Goal: Task Accomplishment & Management: Manage account settings

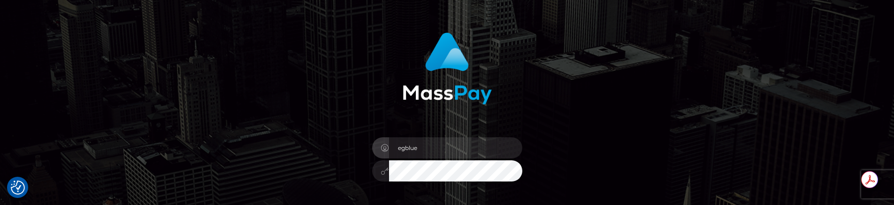
scroll to position [161, 0]
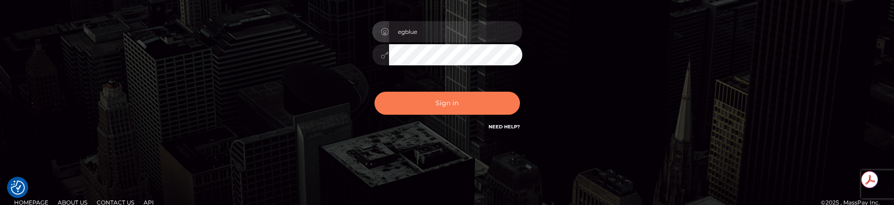
click at [457, 111] on button "Sign in" at bounding box center [446, 102] width 145 height 23
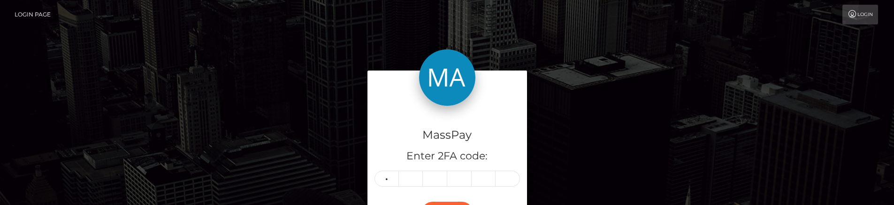
type input "1"
type input "6"
type input "3"
type input "7"
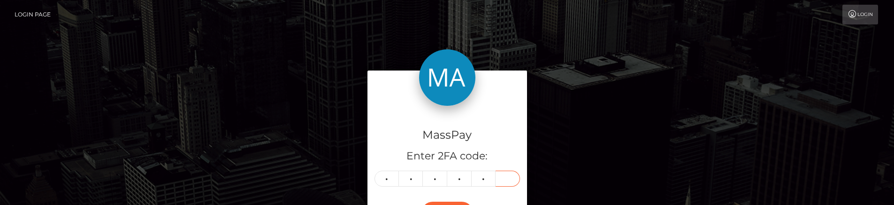
type input "3"
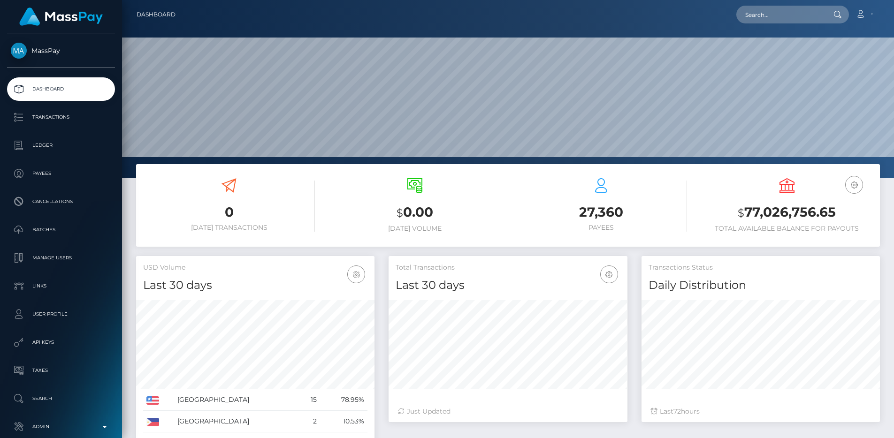
scroll to position [167, 239]
click at [789, 14] on input "text" at bounding box center [780, 15] width 88 height 18
paste input "pout_278OhxaYUPgic"
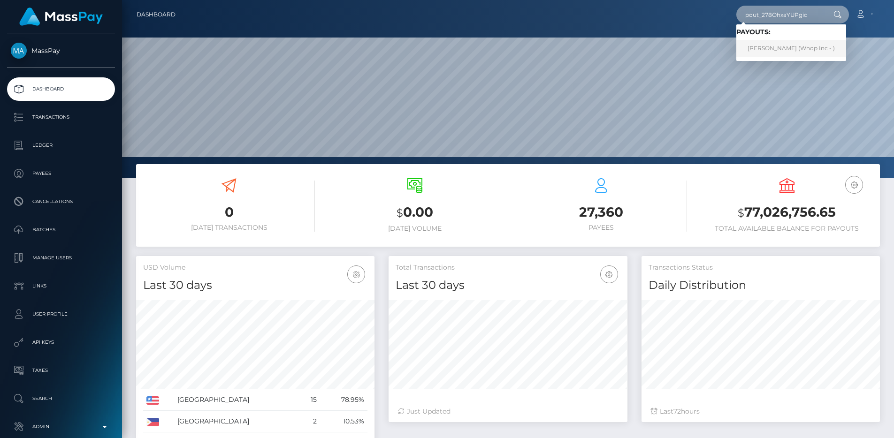
type input "pout_278OhxaYUPgic"
click at [796, 49] on link "Jirapong Thongkhu (Whop Inc - )" at bounding box center [791, 48] width 110 height 17
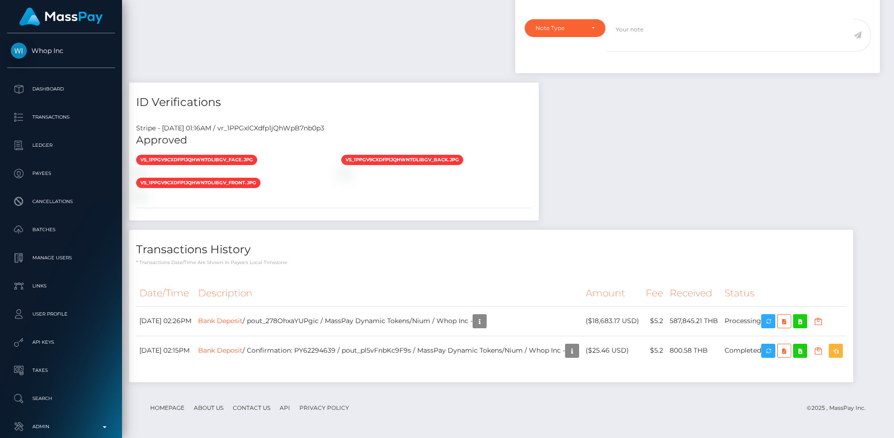
scroll to position [113, 239]
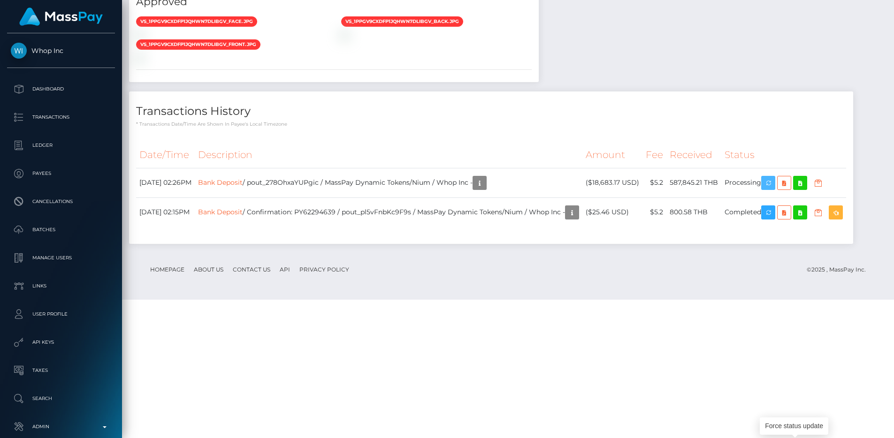
click at [774, 189] on icon "button" at bounding box center [767, 183] width 11 height 12
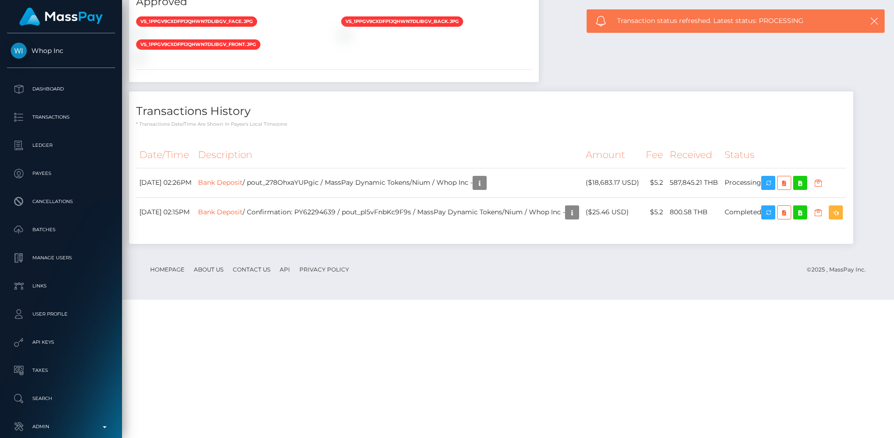
click at [505, 244] on div "Transactions History * Transactions date/time are shown in payee's local timezo…" at bounding box center [491, 167] width 724 height 152
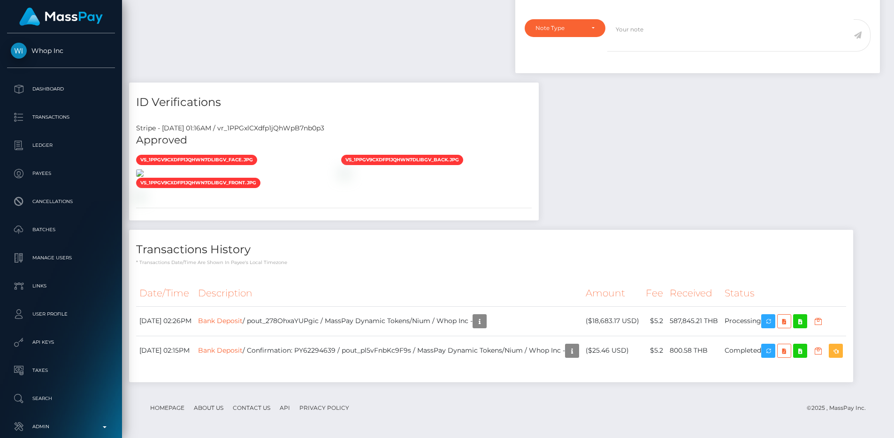
scroll to position [692, 0]
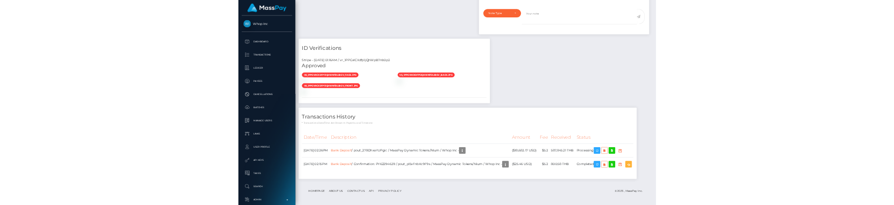
scroll to position [113, 239]
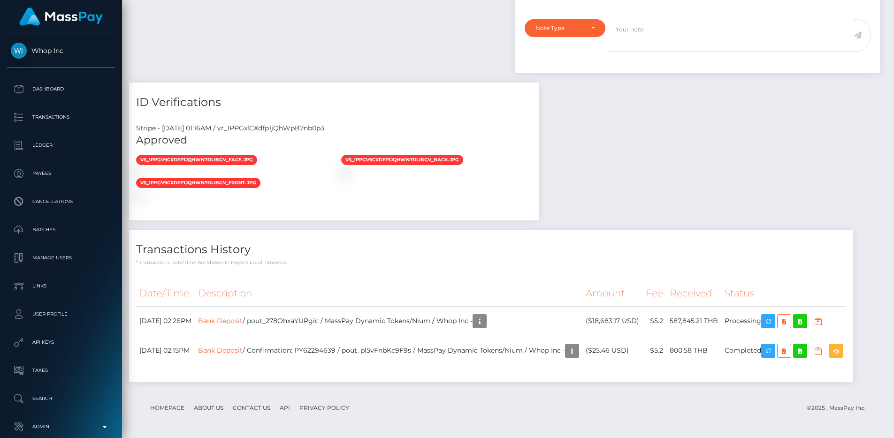
click at [625, 331] on div "Date/Time Description Amount Fee Received Status Bank Deposit Bank Deposit" at bounding box center [491, 328] width 724 height 108
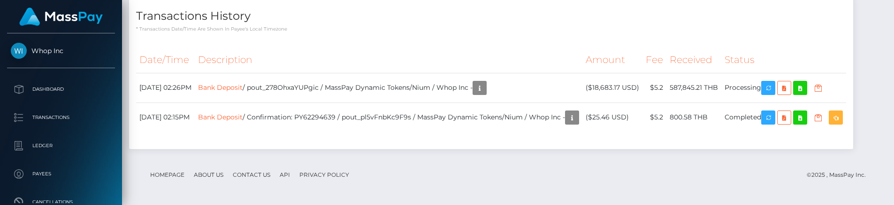
scroll to position [893, 0]
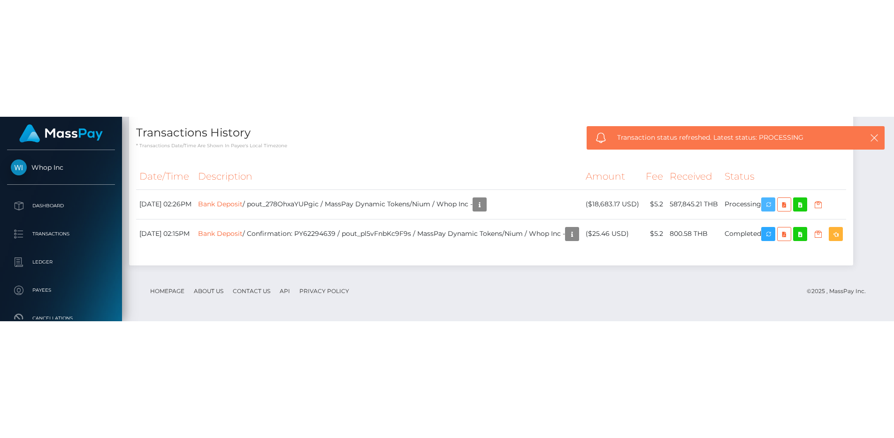
scroll to position [748, 0]
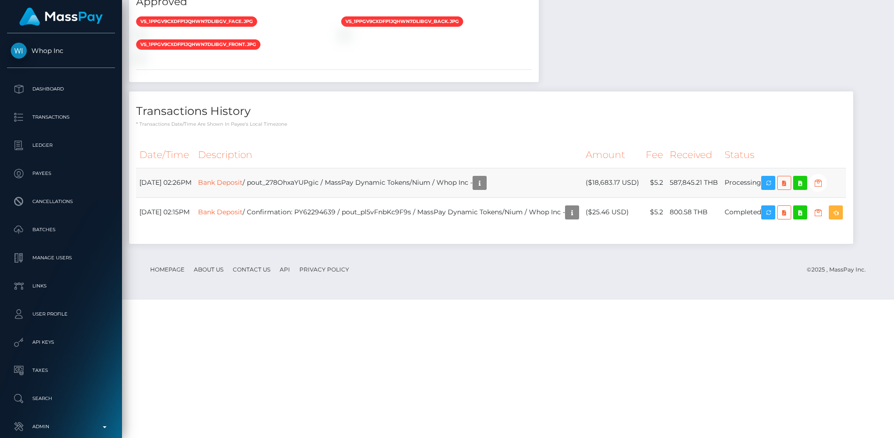
click at [326, 198] on td "Bank Deposit / pout_278OhxaYUPgic / MassPay Dynamic Tokens/Nium / Whop Inc -" at bounding box center [389, 183] width 388 height 30
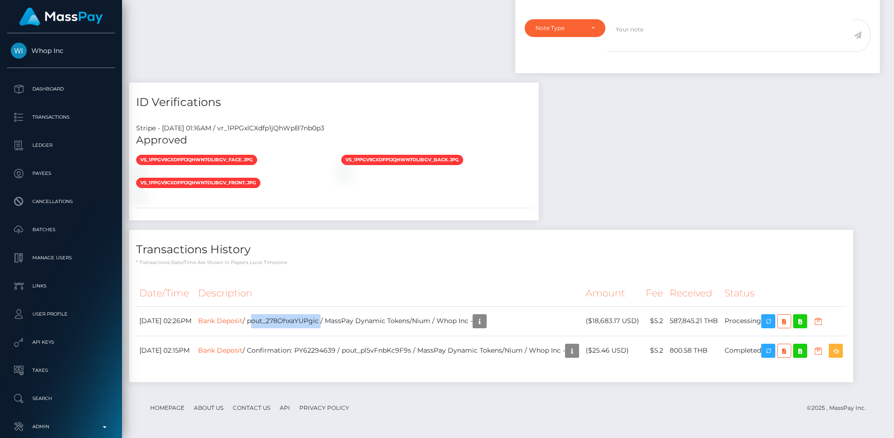
copy td "pout_278OhxaYUPgic"
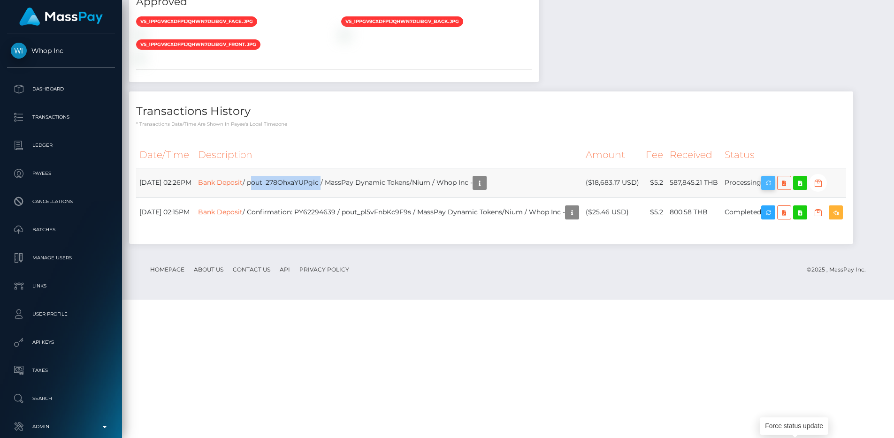
click at [774, 189] on icon "button" at bounding box center [767, 183] width 11 height 12
click at [382, 39] on div "vs_1PPGv9CXdfp1jQhWN7dlIBgV_back.jpg" at bounding box center [436, 27] width 205 height 23
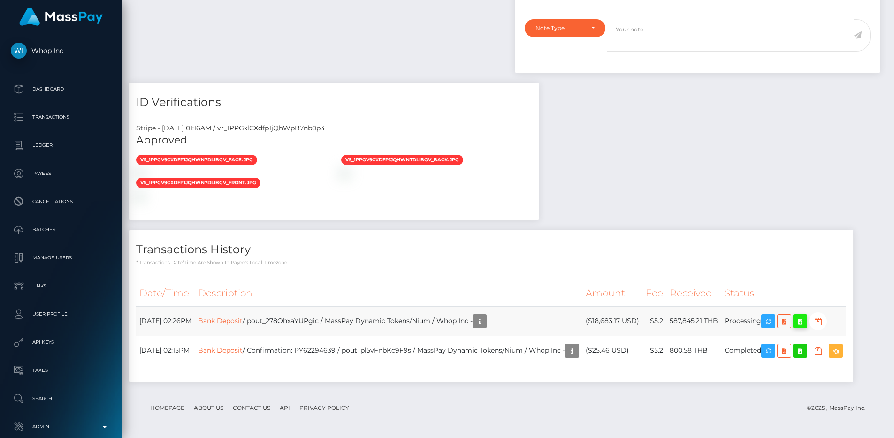
scroll to position [113, 239]
click at [534, 194] on div "vs_1PPGv9CXdfp1jQhWN7dlIBgV_face.jpg vs_1PPGv9CXdfp1jQhWN7dlIBgV_back.jpg" at bounding box center [334, 177] width 410 height 46
drag, startPoint x: 293, startPoint y: 297, endPoint x: 137, endPoint y: 54, distance: 288.4
click at [137, 154] on div "vs_1PPGv9CXdfp1jQhWN7dlIBgV_face.jpg vs_1PPGv9CXdfp1jQhWN7dlIBgV_back.jpg" at bounding box center [334, 177] width 410 height 46
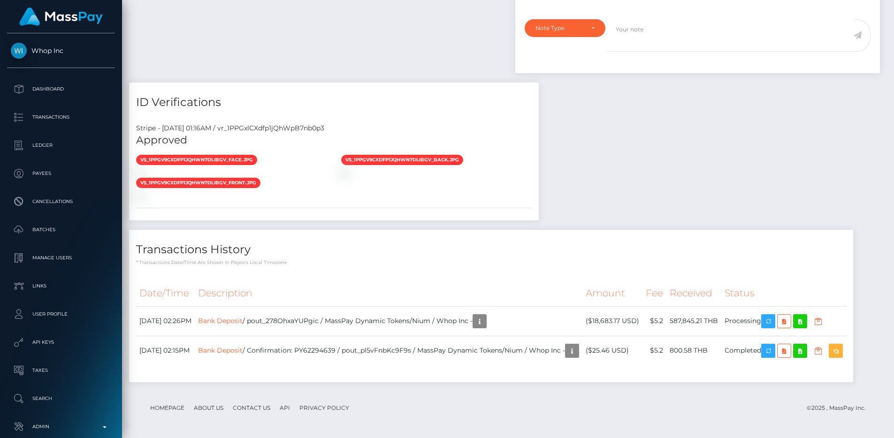
click at [131, 154] on div "vs_1PPGv9CXdfp1jQhWN7dlIBgV_face.jpg" at bounding box center [231, 160] width 205 height 13
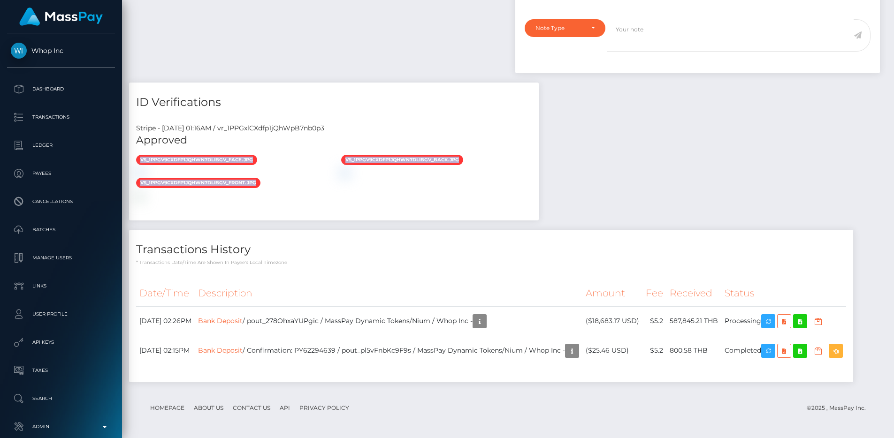
drag, startPoint x: 132, startPoint y: 48, endPoint x: 416, endPoint y: 333, distance: 402.8
click at [416, 200] on div "vs_1PPGv9CXdfp1jQhWN7dlIBgV_face.jpg vs_1PPGv9CXdfp1jQhWN7dlIBgV_back.jpg" at bounding box center [334, 177] width 410 height 46
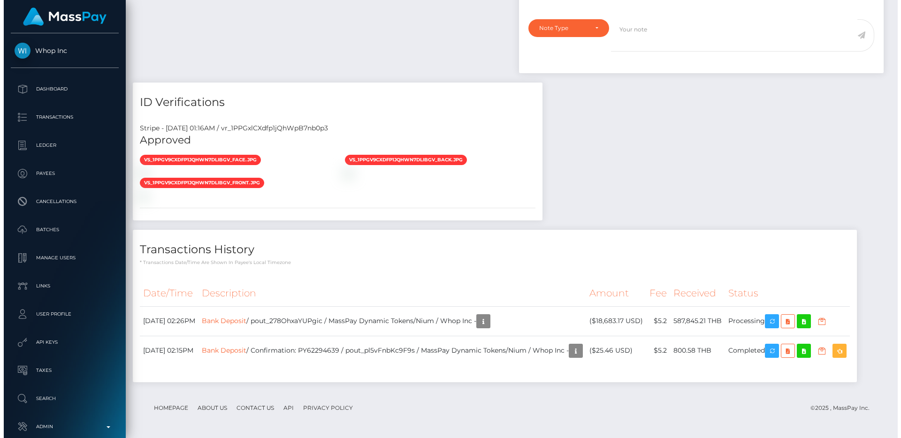
scroll to position [741, 0]
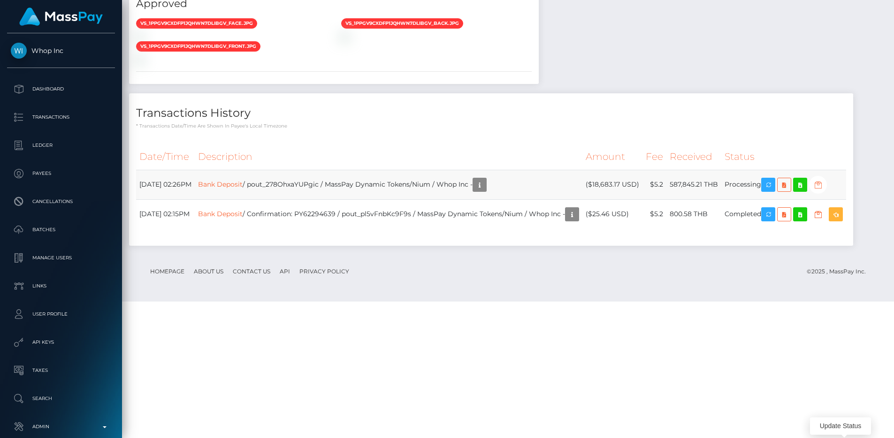
click at [823, 191] on icon "button" at bounding box center [817, 185] width 11 height 12
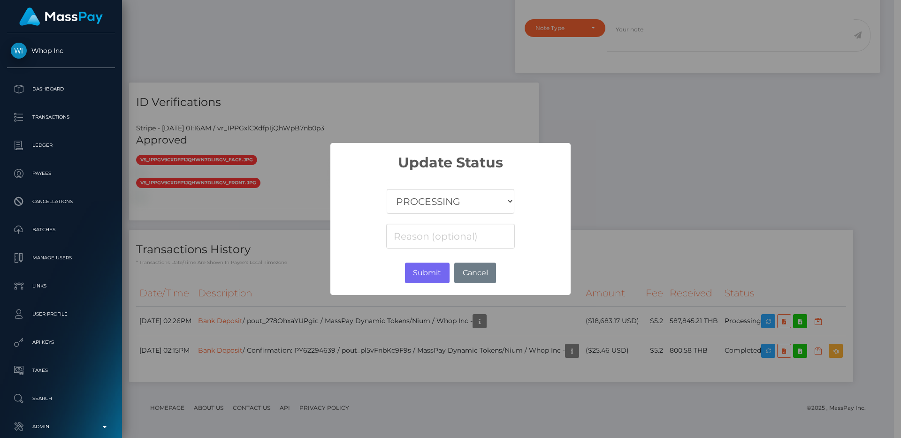
click at [465, 206] on select "COMPLETED CANCELLED READY_FOR_PICKUP PROCESSING" at bounding box center [451, 201] width 128 height 25
select select "CANCELLED"
click at [387, 189] on select "COMPLETED CANCELLED READY_FOR_PICKUP PROCESSING" at bounding box center [451, 201] width 128 height 25
click at [425, 279] on button "Submit" at bounding box center [427, 273] width 45 height 21
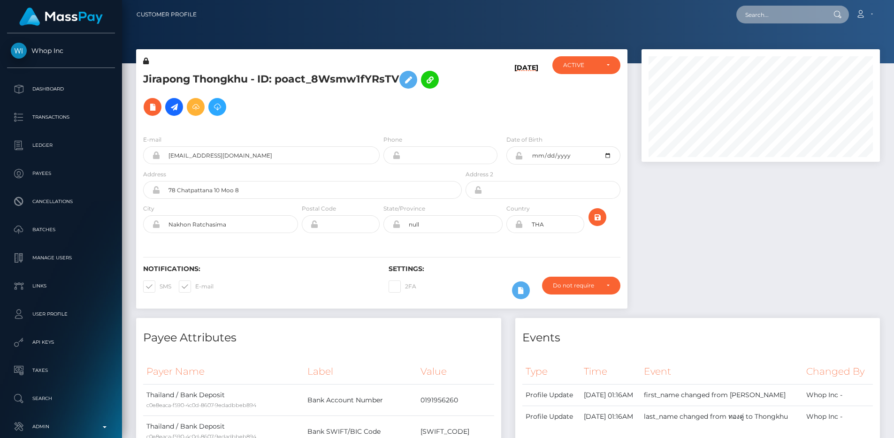
click at [777, 10] on input "text" at bounding box center [780, 15] width 88 height 18
paste input "pout_STwwTjwTiEUtr"
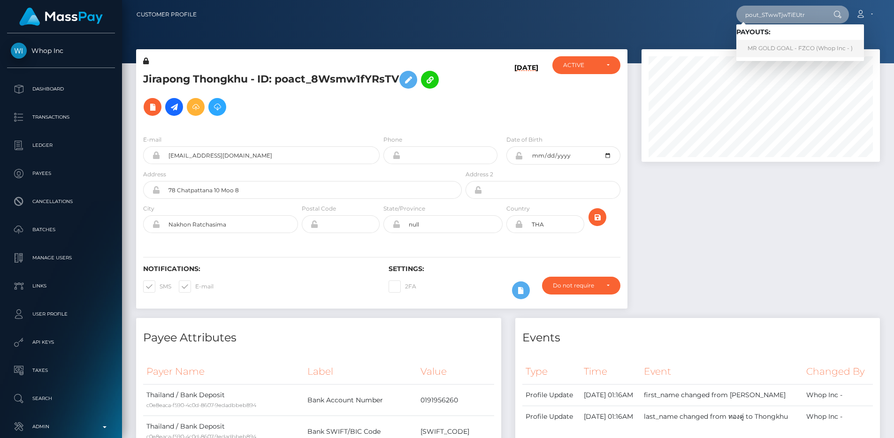
type input "pout_STwwTjwTiEUtr"
click at [782, 44] on link "MR GOLD GOAL - FZCO (Whop Inc - )" at bounding box center [800, 48] width 128 height 17
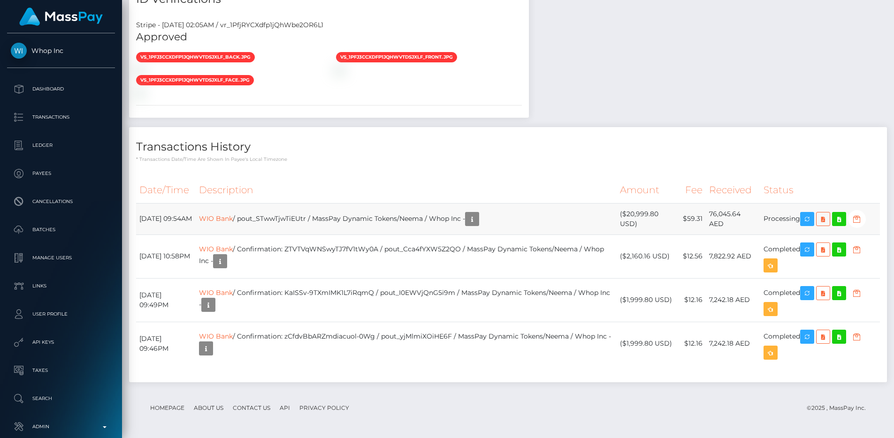
scroll to position [871, 0]
click at [94, 420] on p "Admin" at bounding box center [61, 427] width 100 height 14
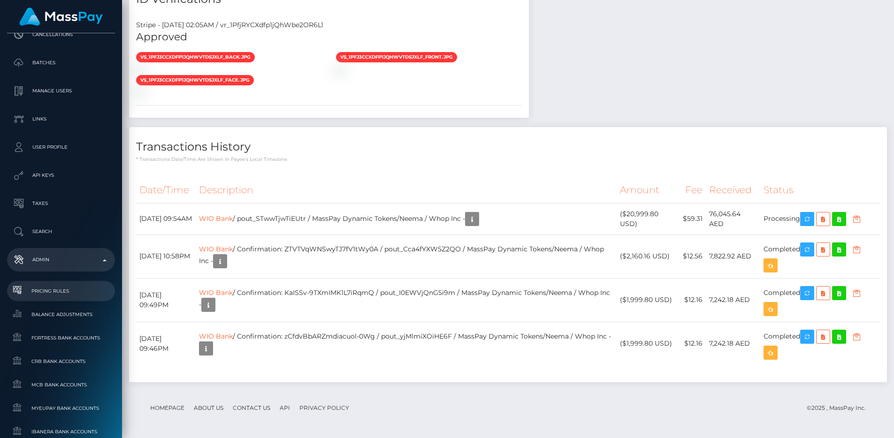
scroll to position [413, 0]
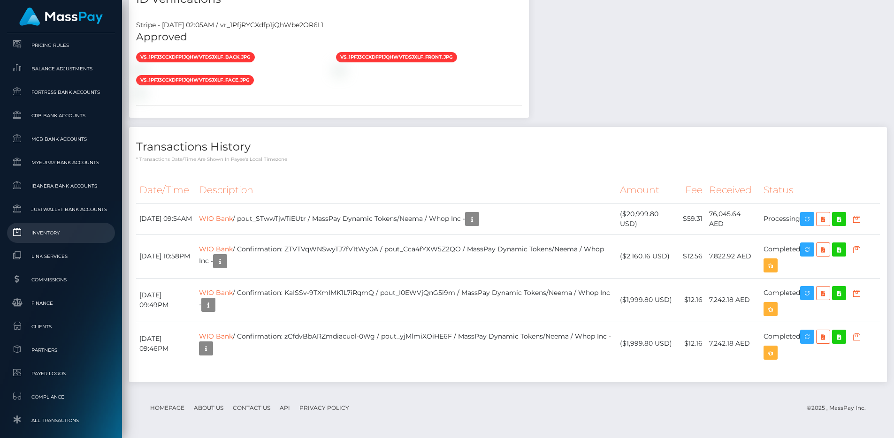
click at [70, 238] on span "Inventory" at bounding box center [61, 233] width 100 height 11
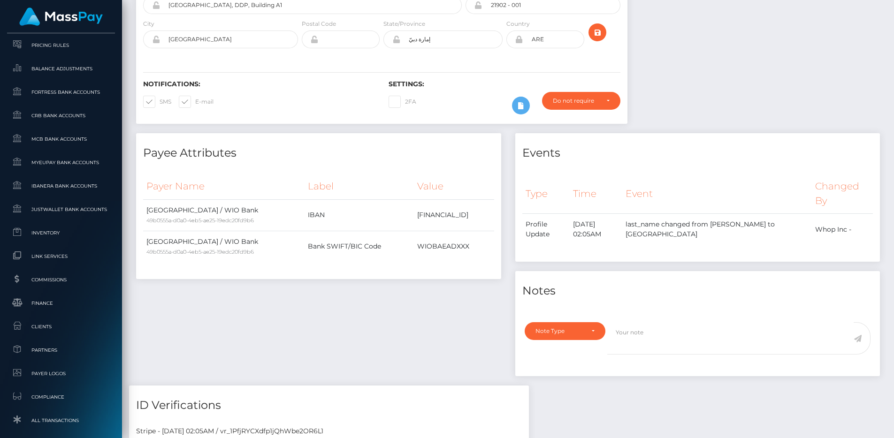
scroll to position [0, 0]
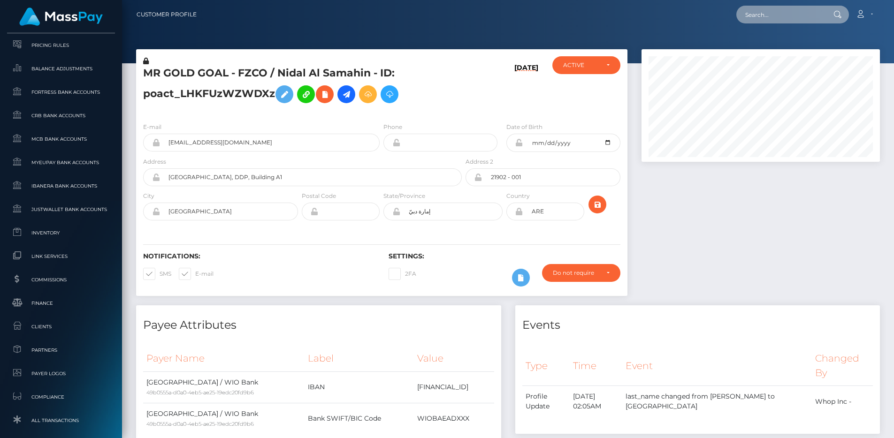
click at [774, 12] on input "text" at bounding box center [780, 15] width 88 height 18
paste input "0abb5cb5-81b5-11f0-8023-0266f44cc279"
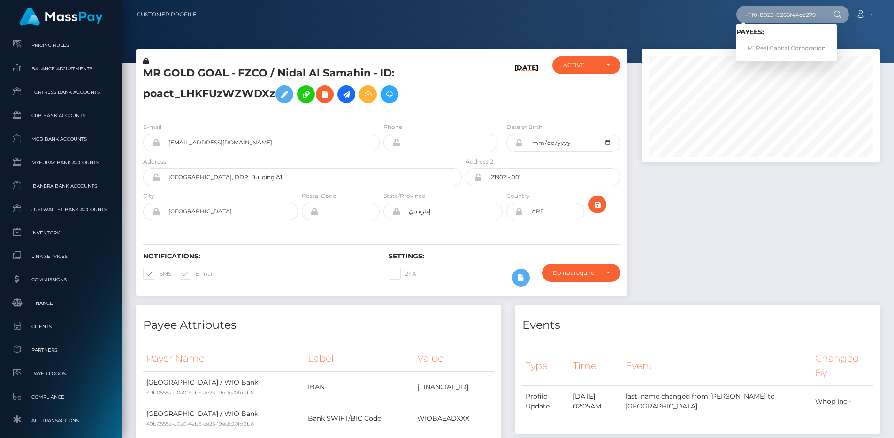
type input "0abb5cb5-81b5-11f0-8023-0266f44cc279"
click at [778, 50] on link "M1 Real Capital Corporation" at bounding box center [786, 48] width 100 height 17
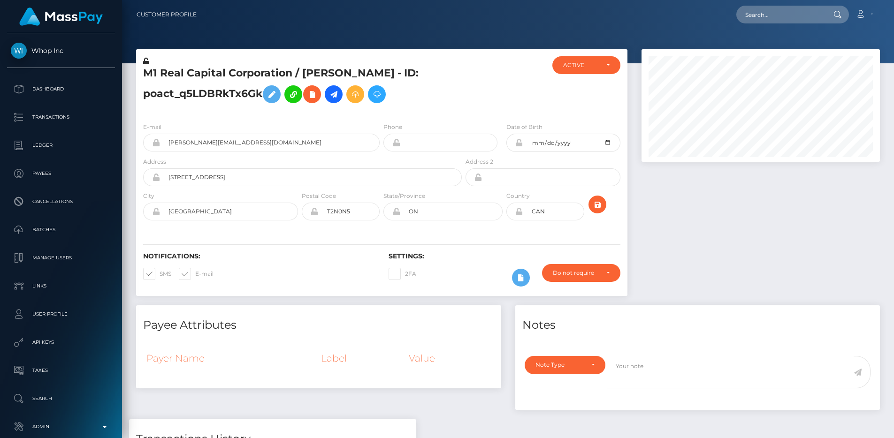
scroll to position [113, 239]
click at [326, 174] on input "Unit 1, 2116 4 Ave NW, Calgary AB T2N 0N5" at bounding box center [311, 177] width 302 height 18
paste input "1023 E Lincolnway, Chyenne, WY, 82001, USA"
type input "1023 E Lincolnway, Chyenne, WY, 82001, USA"
click at [546, 206] on input "CAN" at bounding box center [553, 212] width 61 height 18
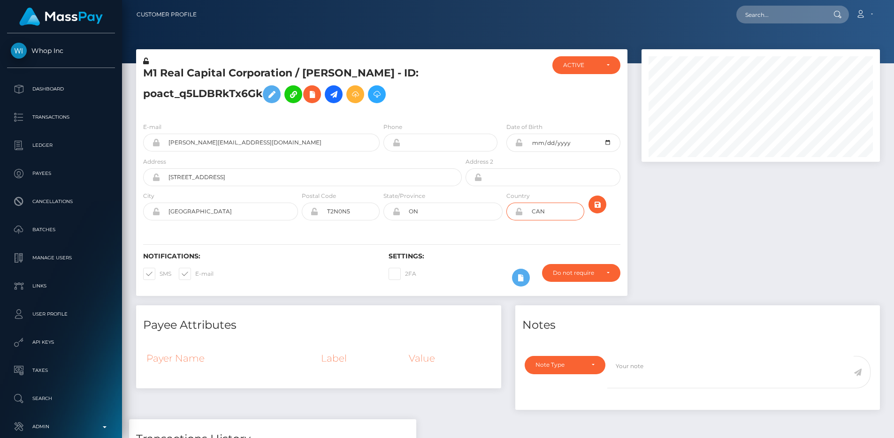
click at [546, 206] on input "CAN" at bounding box center [553, 212] width 61 height 18
type input "USA"
click at [441, 211] on input "ON" at bounding box center [451, 212] width 102 height 18
type input "WY"
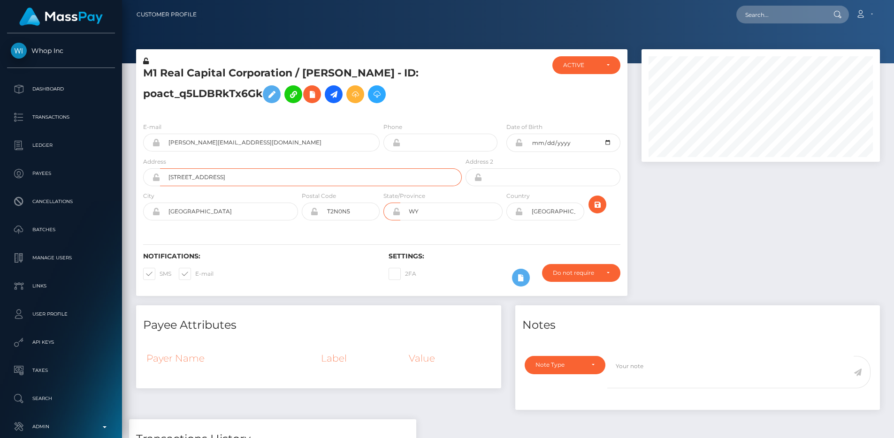
click at [269, 177] on input "1023 E Lincolnway, Chyenne, WY, 82001, USA" at bounding box center [311, 177] width 302 height 18
click at [333, 164] on div "Address 1023 E Lincolnway, Chyenne, WY, 82001, USA" at bounding box center [302, 172] width 319 height 30
click at [339, 208] on input "T2N0N5" at bounding box center [349, 212] width 61 height 18
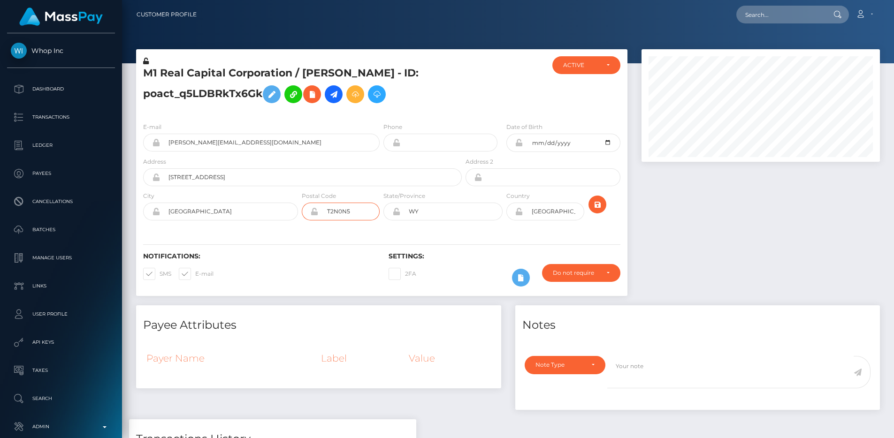
paste input "82001"
type input "82001"
click at [237, 177] on input "1023 E Lincolnway, Chyenne, WY, 82001, USA" at bounding box center [311, 177] width 302 height 18
click at [153, 225] on div "E-mail mayleen@m1innercircle.io Phone 1982-02-25" at bounding box center [381, 172] width 491 height 115
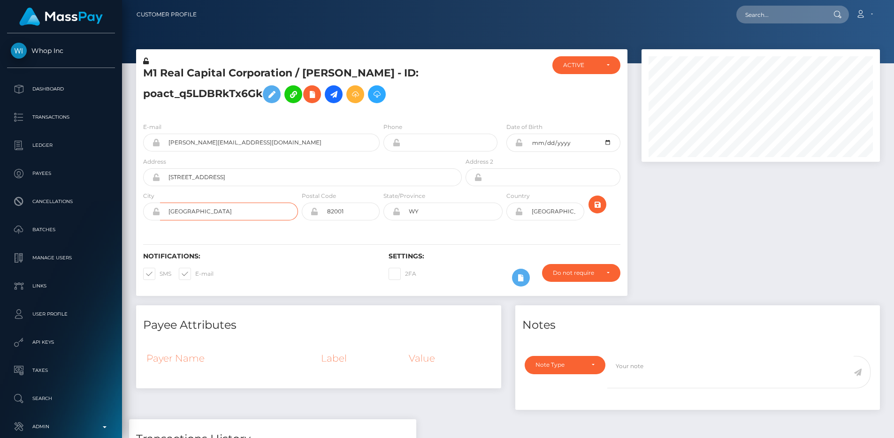
click at [192, 207] on input "Alberta" at bounding box center [229, 212] width 138 height 18
paste input "Chyenne"
type input "Chyenne"
drag, startPoint x: 218, startPoint y: 178, endPoint x: 372, endPoint y: 174, distance: 153.5
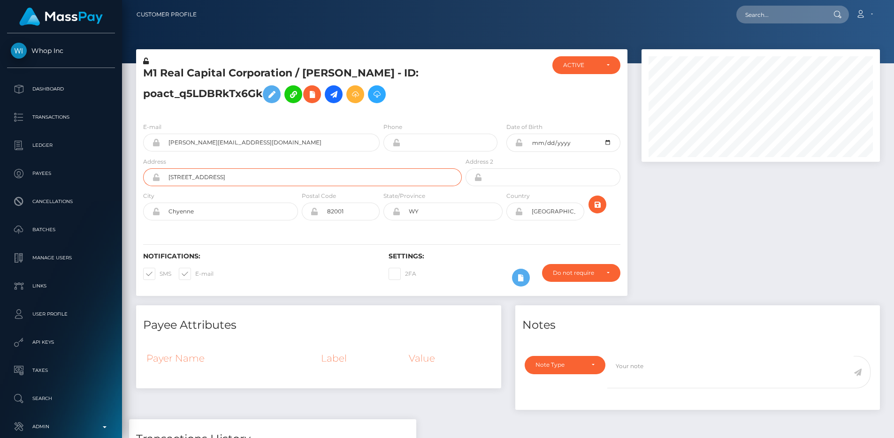
click at [372, 174] on input "1023 E Lincolnway, Chyenne, WY, 82001, USA" at bounding box center [311, 177] width 302 height 18
type input "1023 E Lincolnway"
click at [601, 206] on icon "submit" at bounding box center [597, 205] width 11 height 12
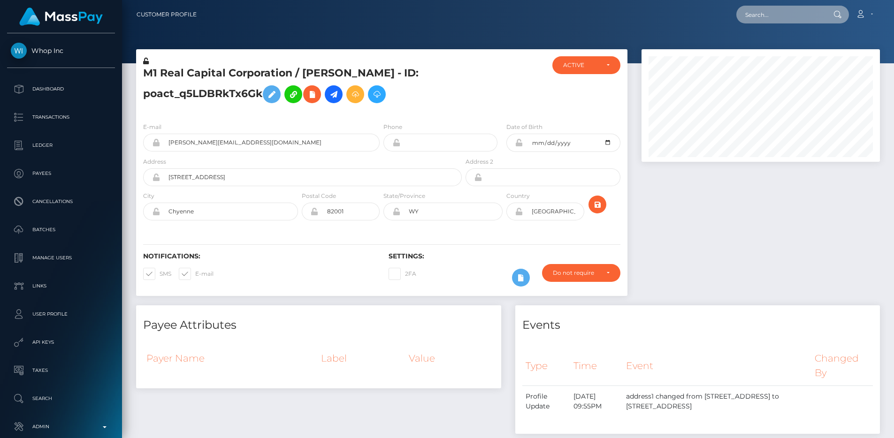
click at [770, 9] on input "text" at bounding box center [780, 15] width 88 height 18
paste input "5cf0dfd9-6854-11f0-a026-06178c1a380f"
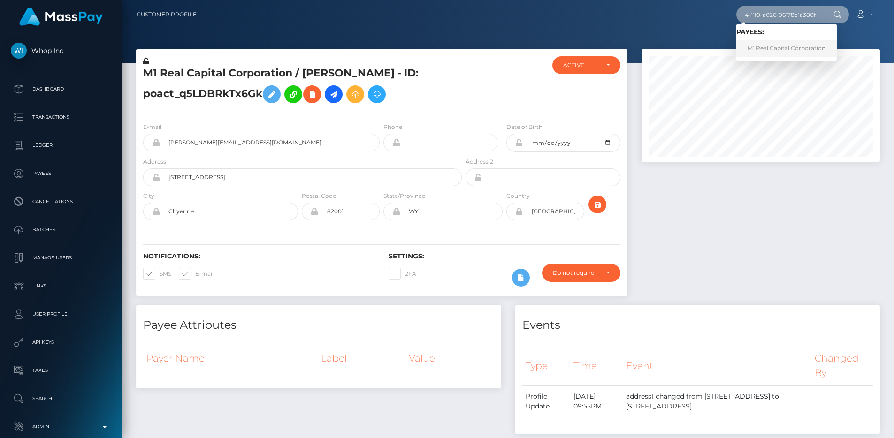
type input "5cf0dfd9-6854-11f0-a026-06178c1a380f"
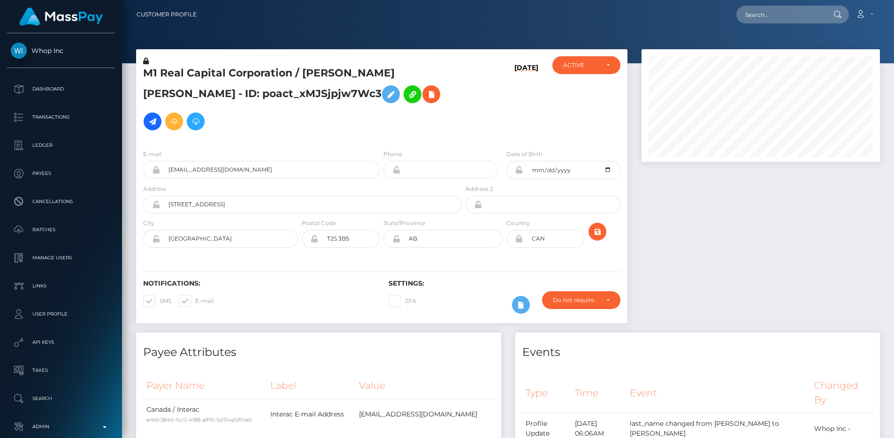
scroll to position [2, 0]
